Goal: Find contact information: Find contact information

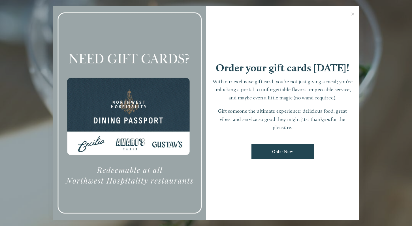
scroll to position [12, 0]
click at [349, 16] on link "Close" at bounding box center [352, 15] width 11 height 16
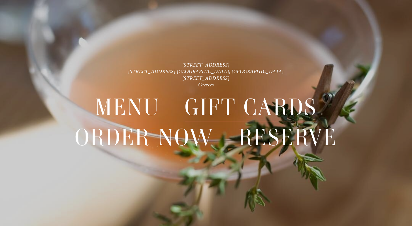
scroll to position [0, 0]
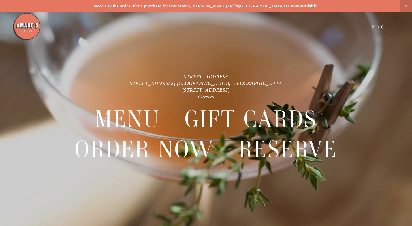
click at [397, 25] on icon at bounding box center [395, 26] width 7 height 5
click at [328, 27] on span "Visit" at bounding box center [331, 26] width 8 height 5
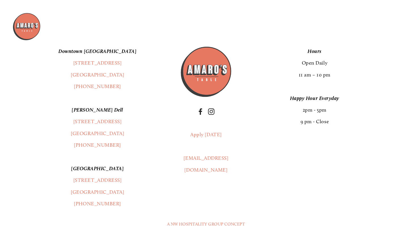
scroll to position [1271, 0]
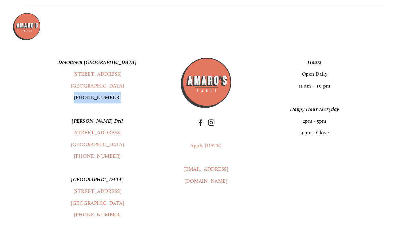
drag, startPoint x: 121, startPoint y: 99, endPoint x: 83, endPoint y: 99, distance: 38.2
click at [82, 99] on p "[GEOGRAPHIC_DATA] [STREET_ADDRESS] (360) 718-2942" at bounding box center [97, 80] width 145 height 47
copy link "[PHONE_NUMBER]"
